Goal: Task Accomplishment & Management: Use online tool/utility

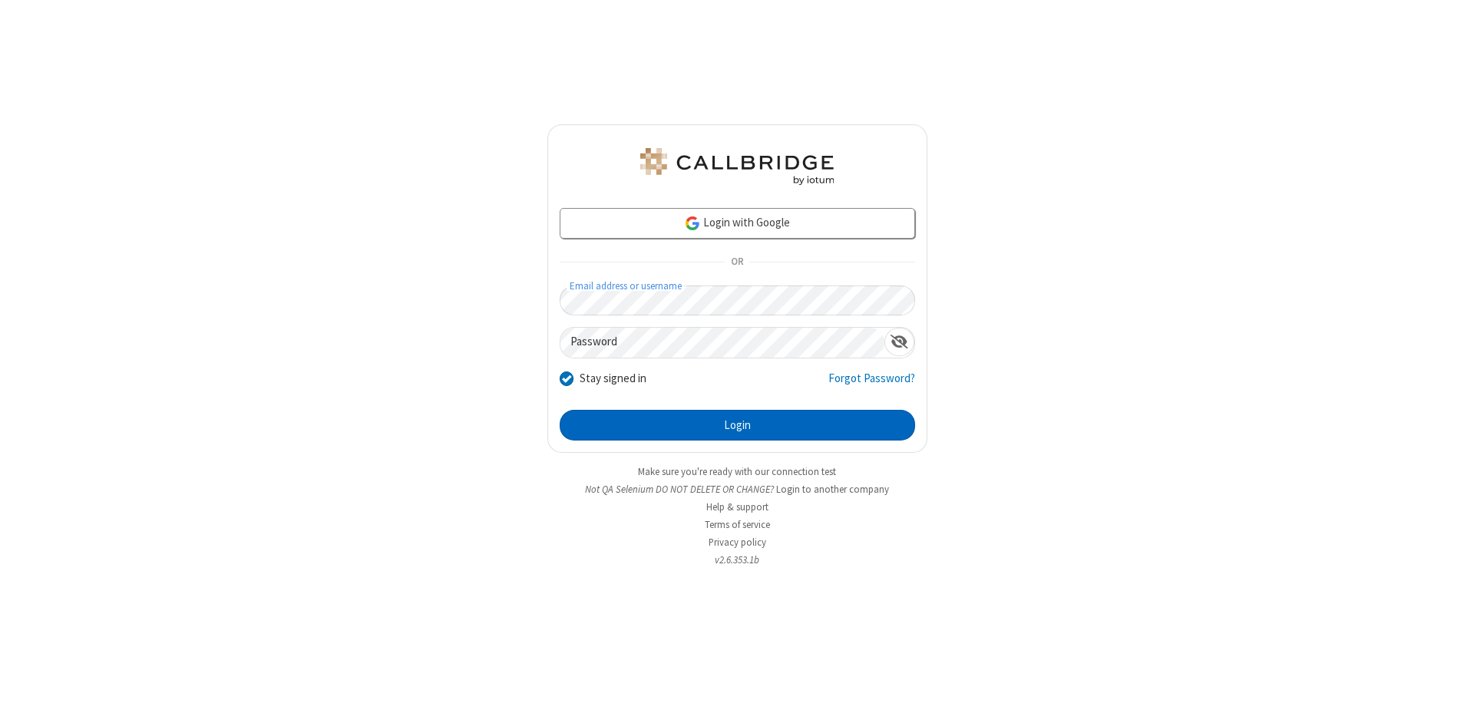
click at [737, 425] on button "Login" at bounding box center [737, 425] width 355 height 31
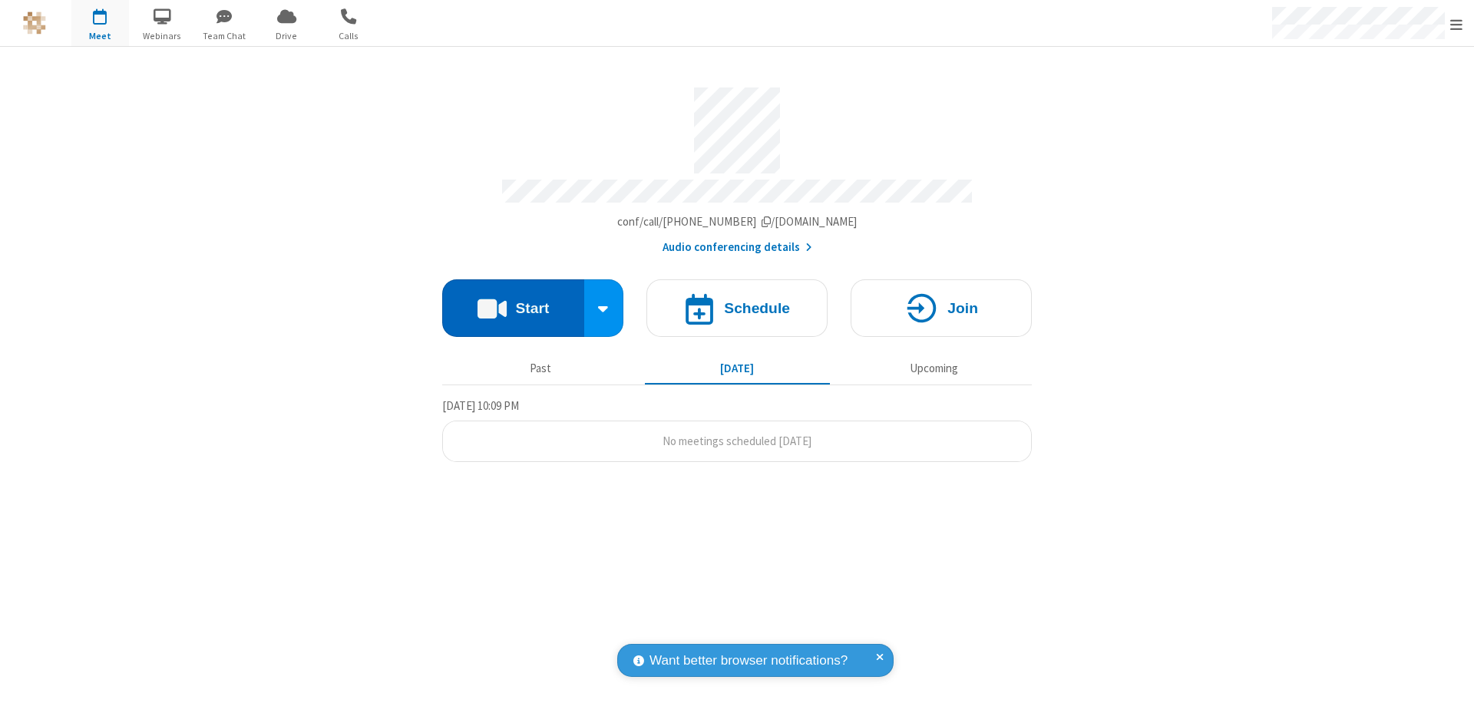
click at [513, 301] on button "Start" at bounding box center [513, 308] width 142 height 58
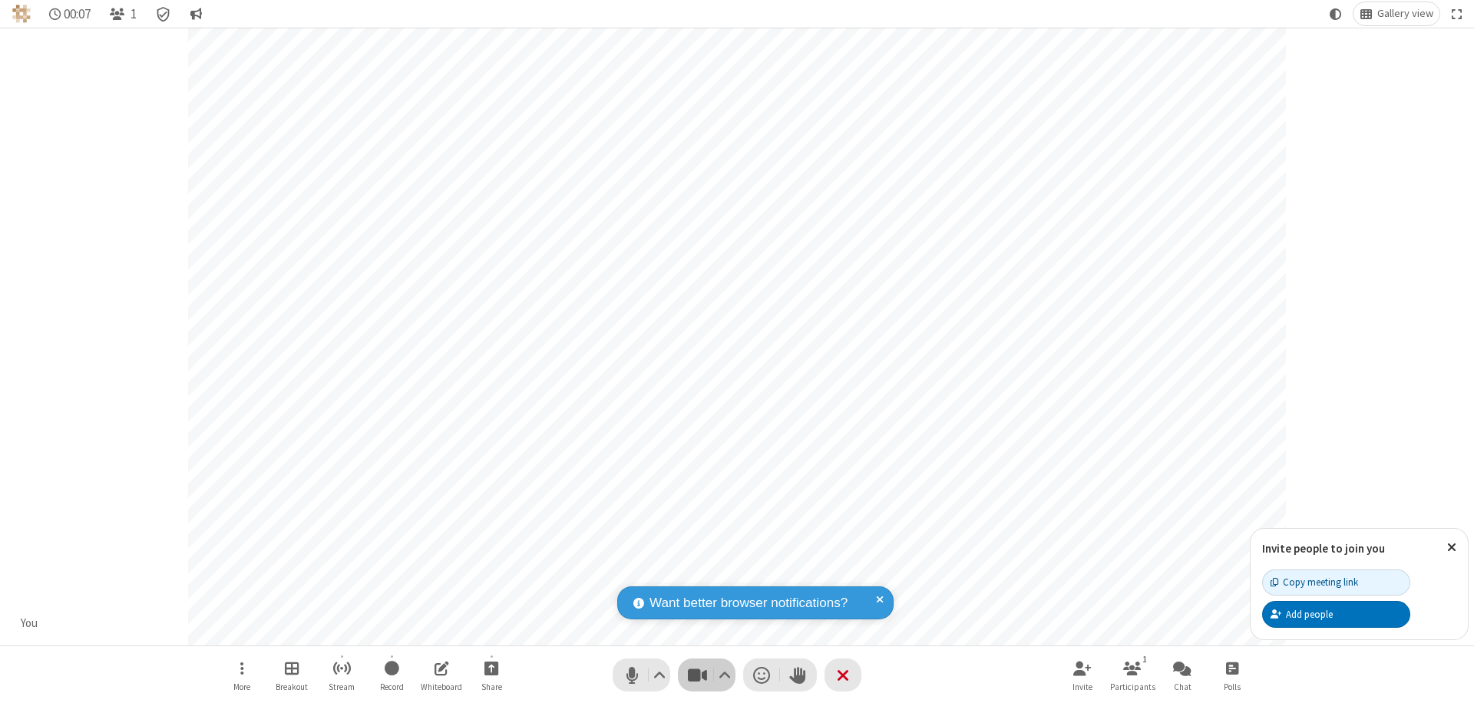
click at [697, 675] on span "Stop video (⌘+Shift+V)" at bounding box center [697, 675] width 23 height 22
click at [697, 675] on span "Start video (⌘+Shift+V)" at bounding box center [697, 675] width 23 height 22
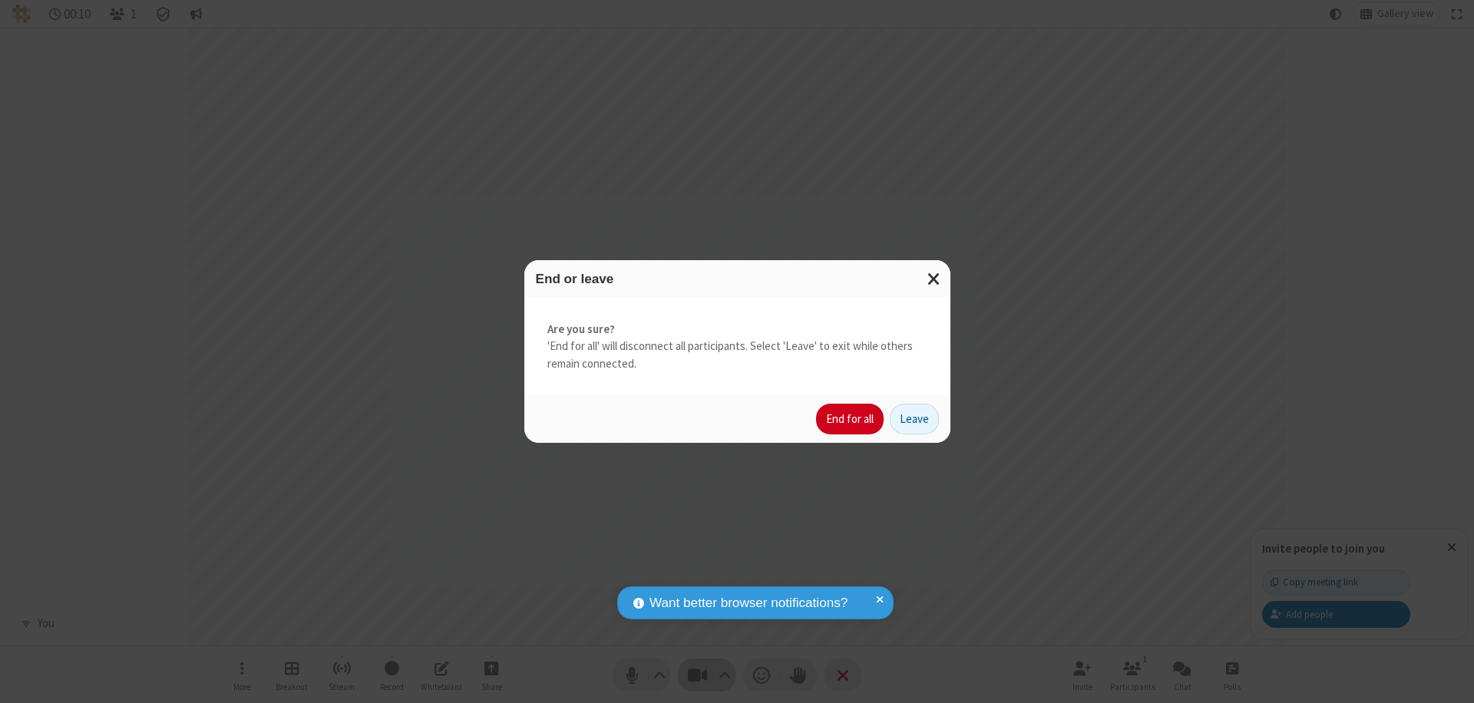
click at [851, 419] on button "End for all" at bounding box center [850, 419] width 68 height 31
